Goal: Obtain resource: Download file/media

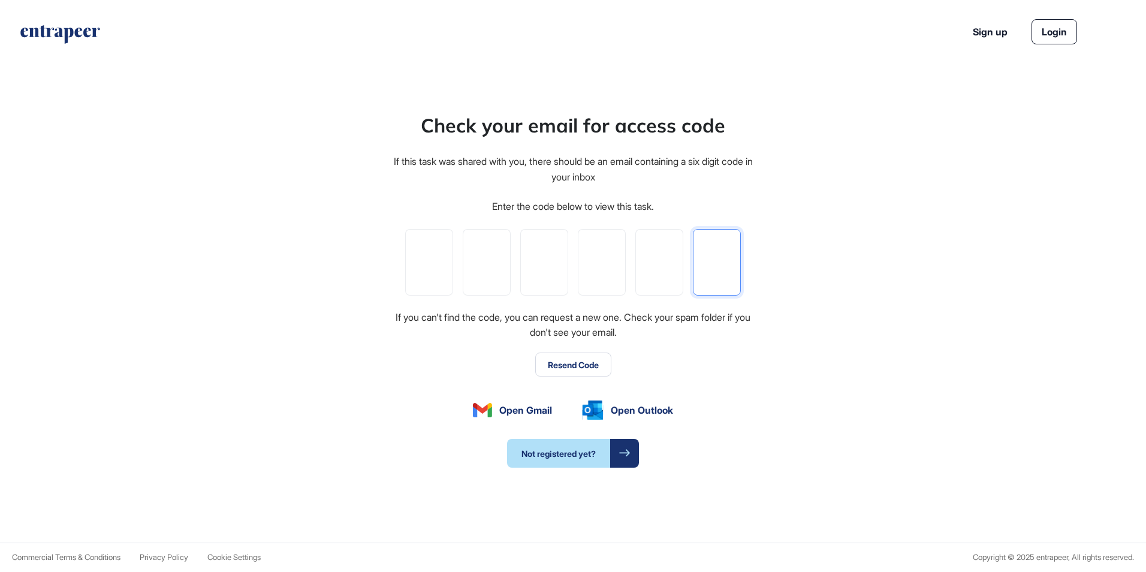
paste input "*"
type input "*"
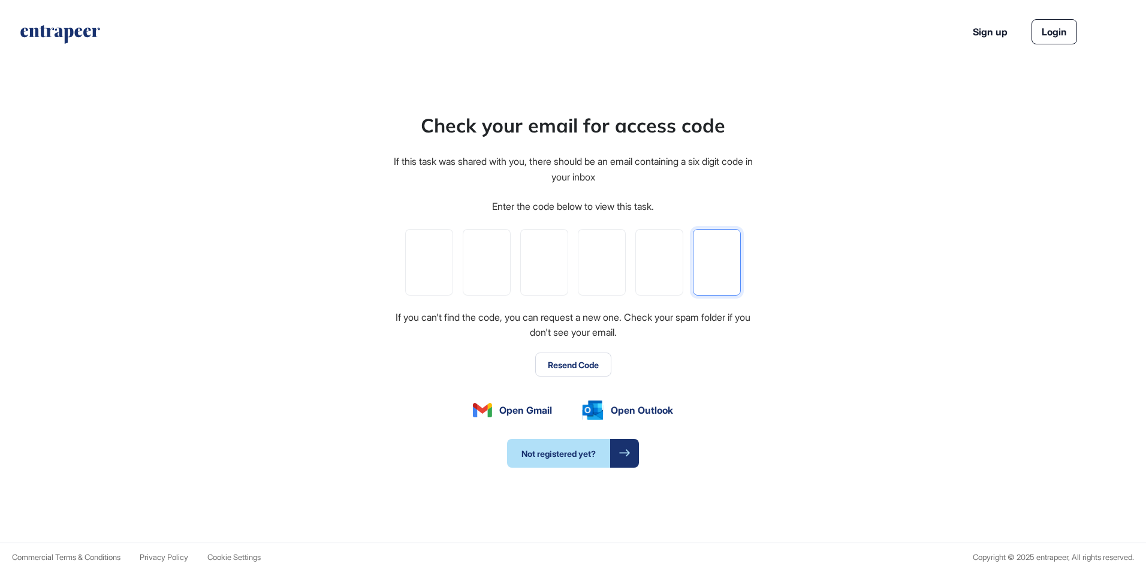
type input "*"
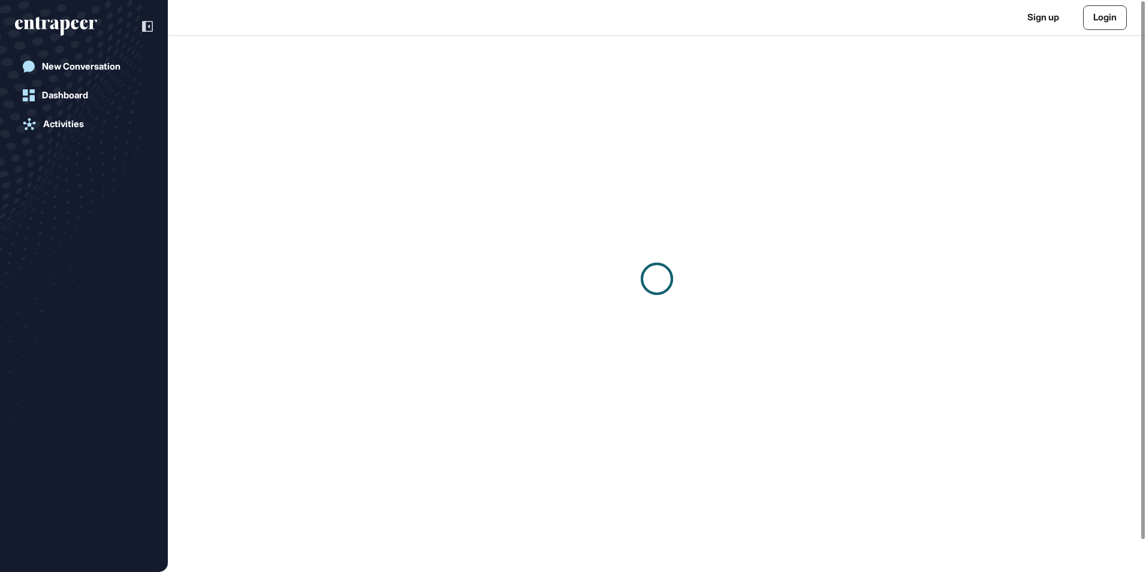
scroll to position [1, 1]
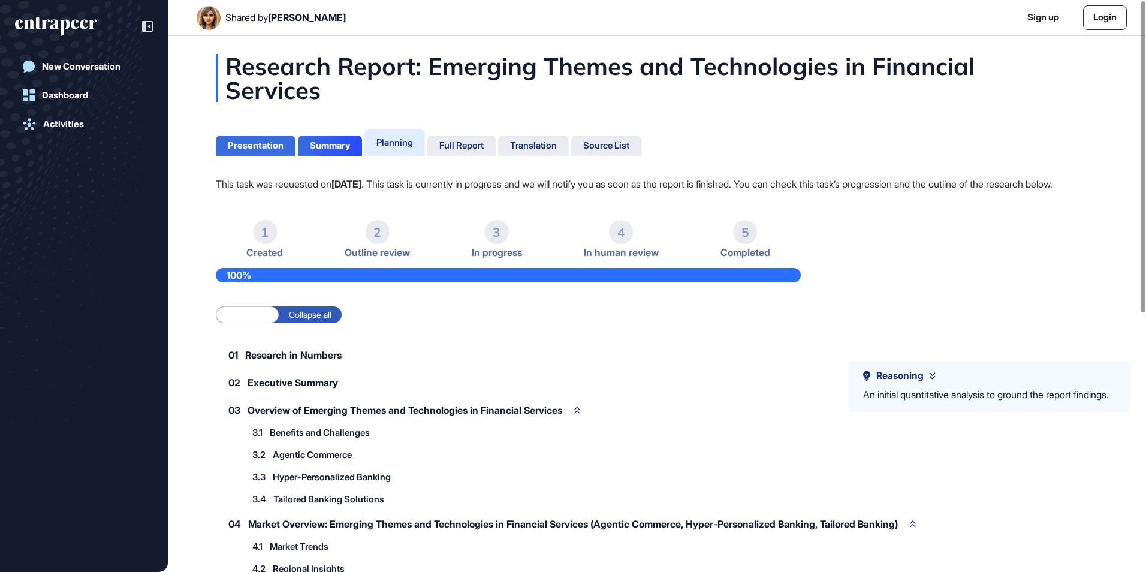
click at [278, 144] on div "Presentation" at bounding box center [256, 145] width 56 height 11
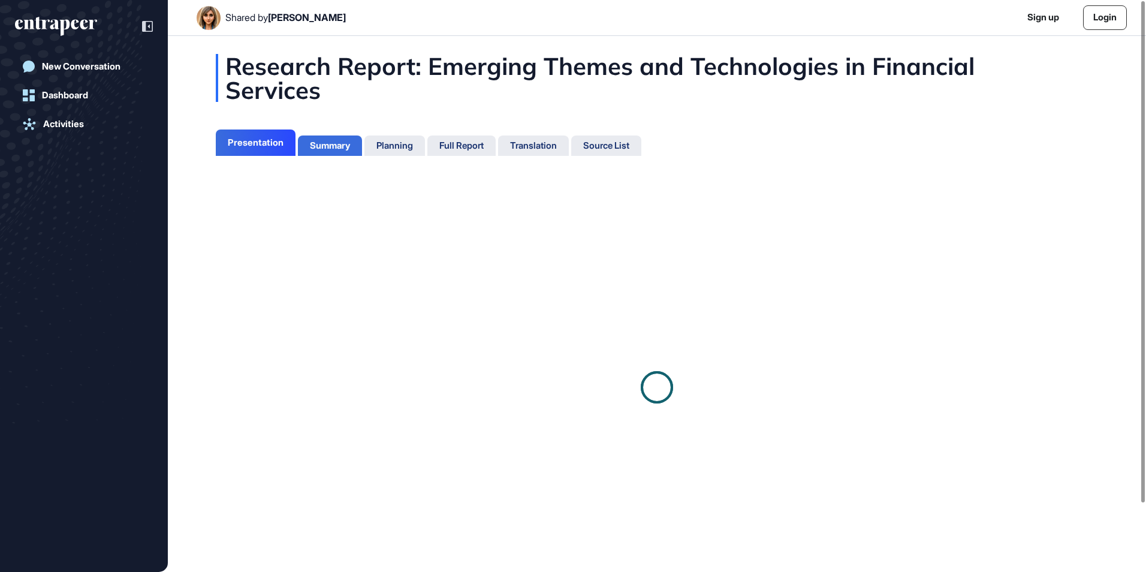
scroll to position [5, 1]
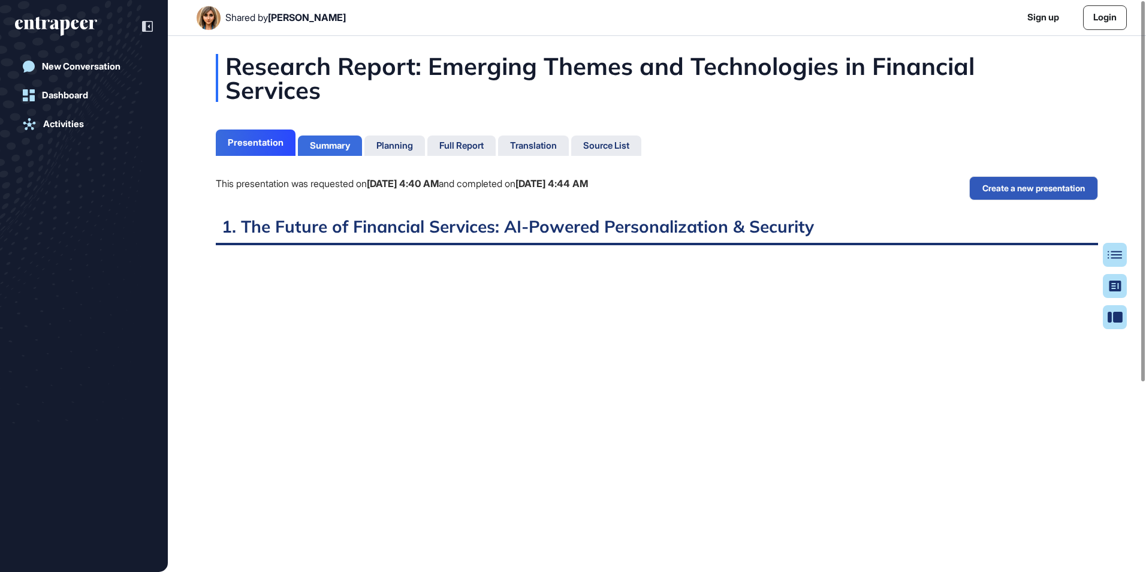
scroll to position [5, 1]
click at [347, 153] on div "Summary" at bounding box center [330, 145] width 64 height 20
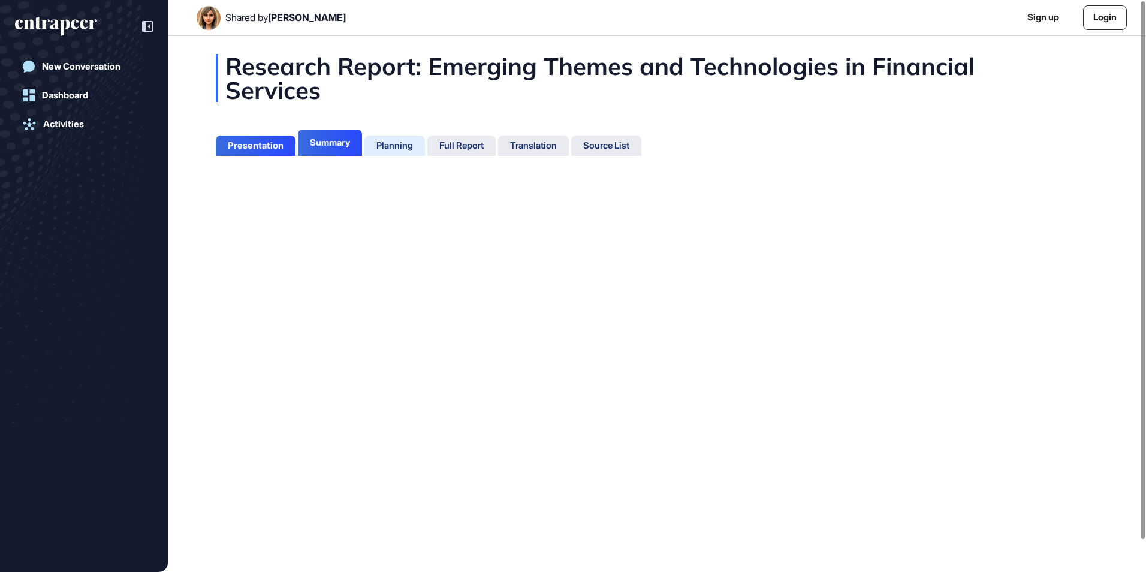
scroll to position [5, 1]
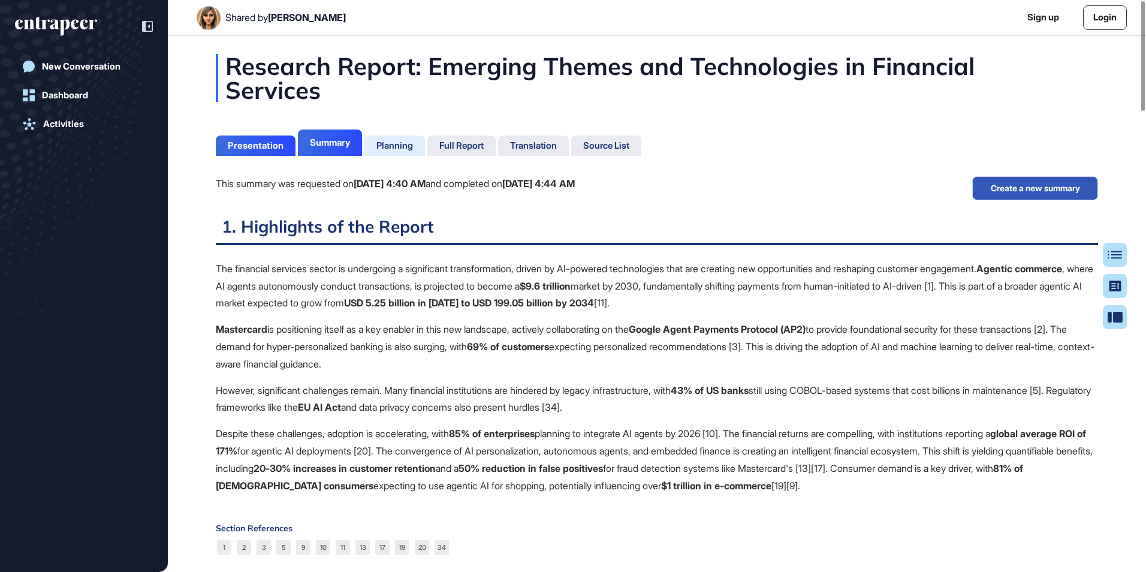
click at [405, 143] on div "Planning" at bounding box center [394, 145] width 37 height 11
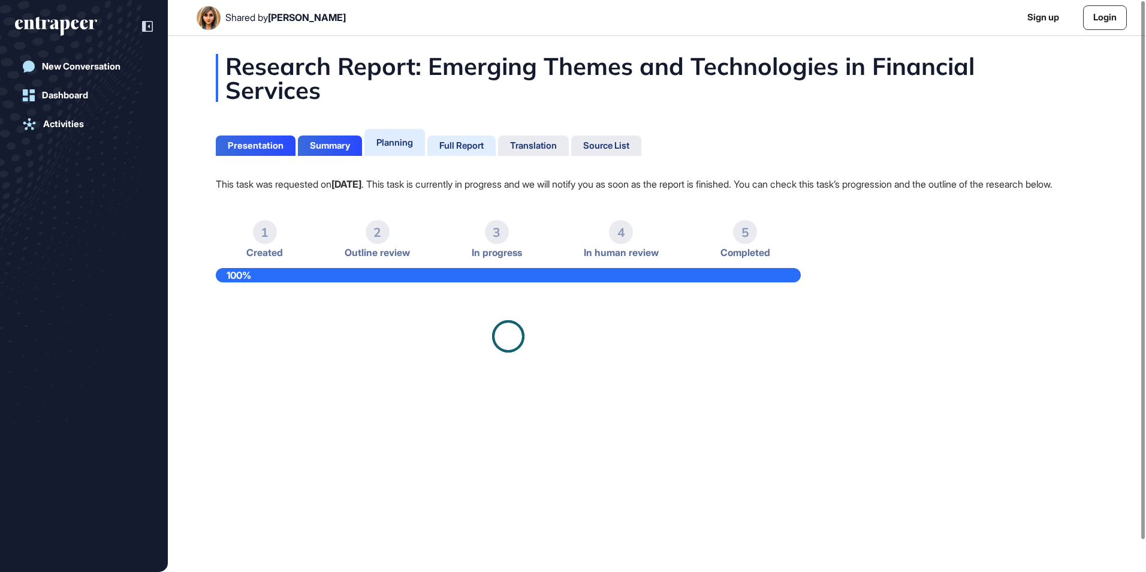
click at [462, 140] on div "Full Report" at bounding box center [461, 145] width 44 height 11
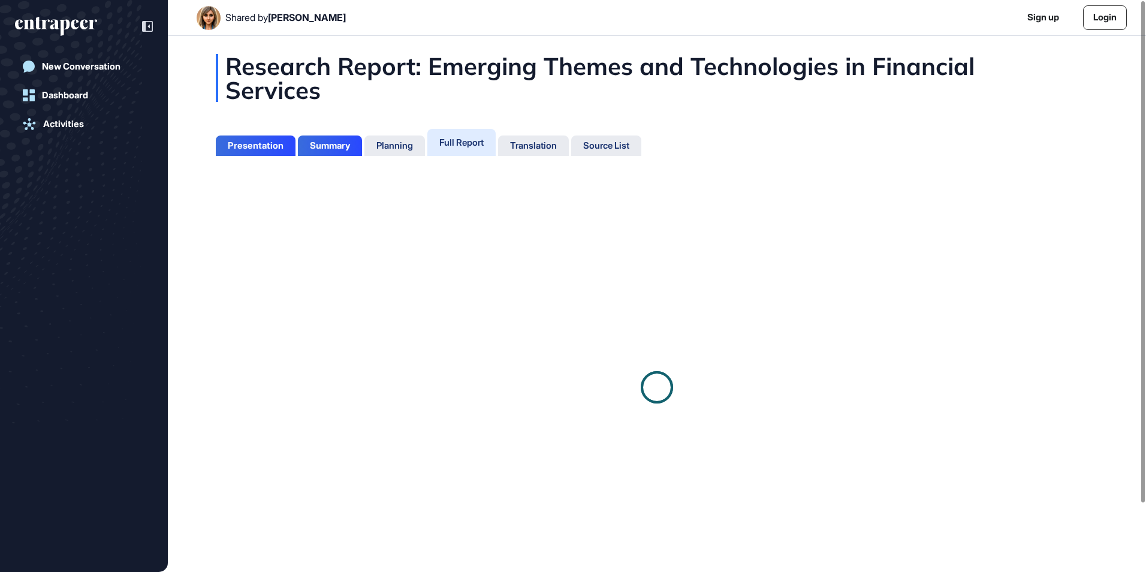
scroll to position [5, 1]
click at [569, 142] on div "Translation" at bounding box center [533, 145] width 71 height 20
click at [622, 140] on div at bounding box center [573, 304] width 1146 height 536
click at [430, 143] on div at bounding box center [573, 304] width 1146 height 536
click at [457, 143] on div at bounding box center [573, 304] width 1146 height 536
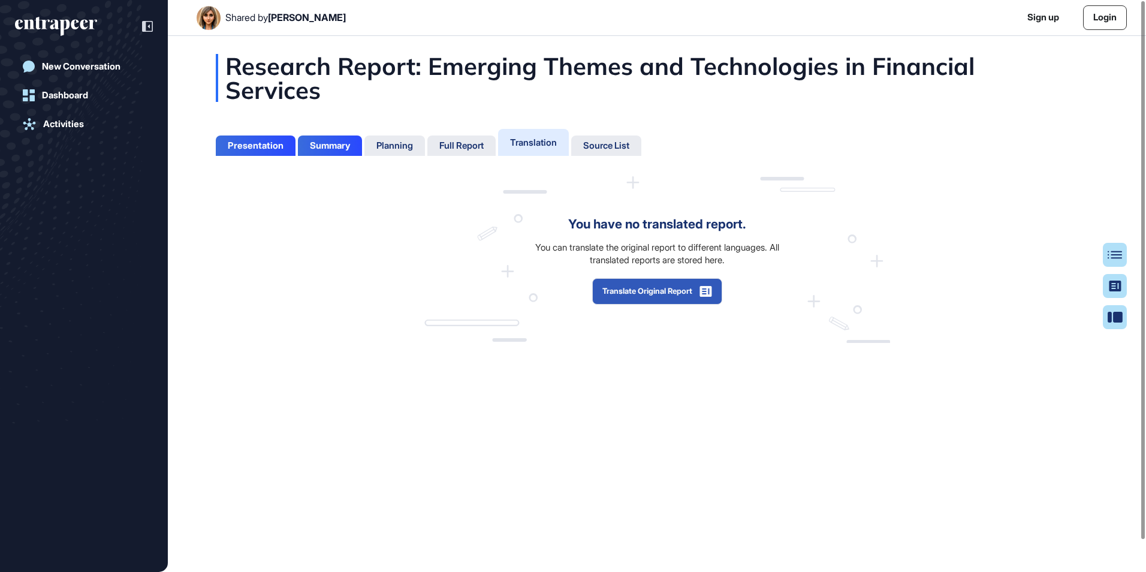
click at [484, 148] on div "Full Report" at bounding box center [461, 145] width 44 height 11
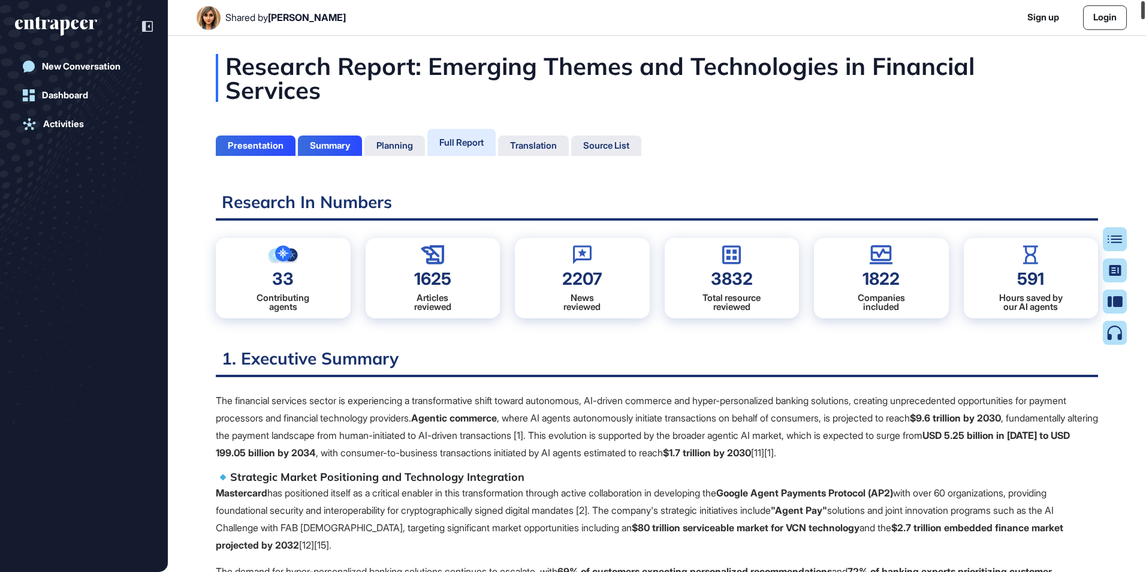
drag, startPoint x: 1144, startPoint y: 18, endPoint x: 1146, endPoint y: -1, distance: 19.3
click at [1146, 0] on html "Shared by Ezgi Demir Sign up Login New Conversation Dashboard Activities Resear…" at bounding box center [573, 286] width 1146 height 572
click at [481, 134] on div "Full Report" at bounding box center [461, 142] width 68 height 27
click at [1107, 17] on link "Login" at bounding box center [1105, 17] width 44 height 25
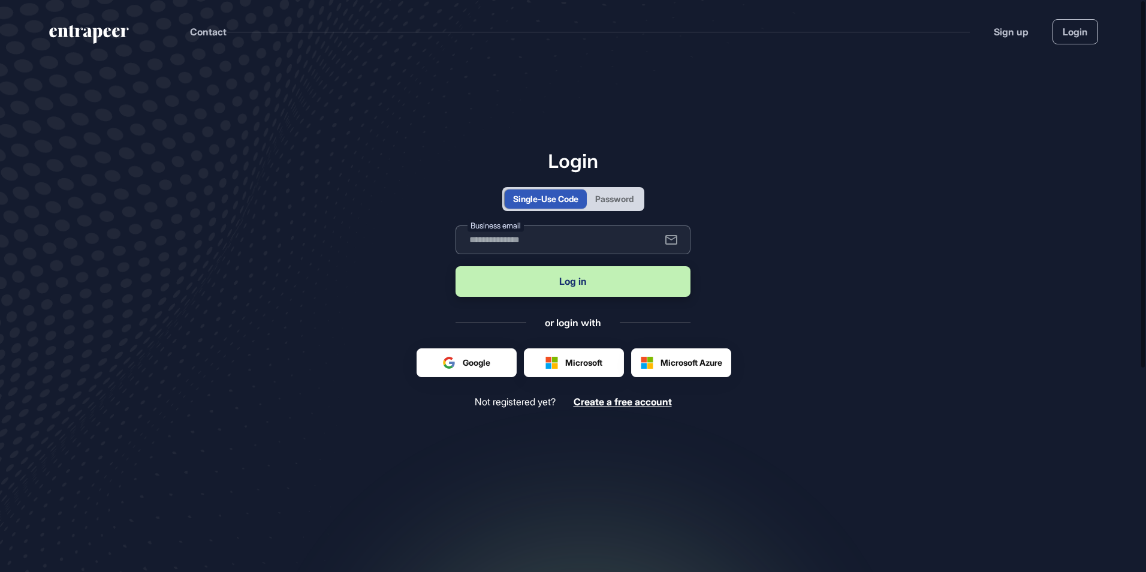
click at [584, 238] on input "text" at bounding box center [573, 239] width 235 height 29
type input "**********"
click at [607, 281] on button "Log in" at bounding box center [573, 281] width 235 height 31
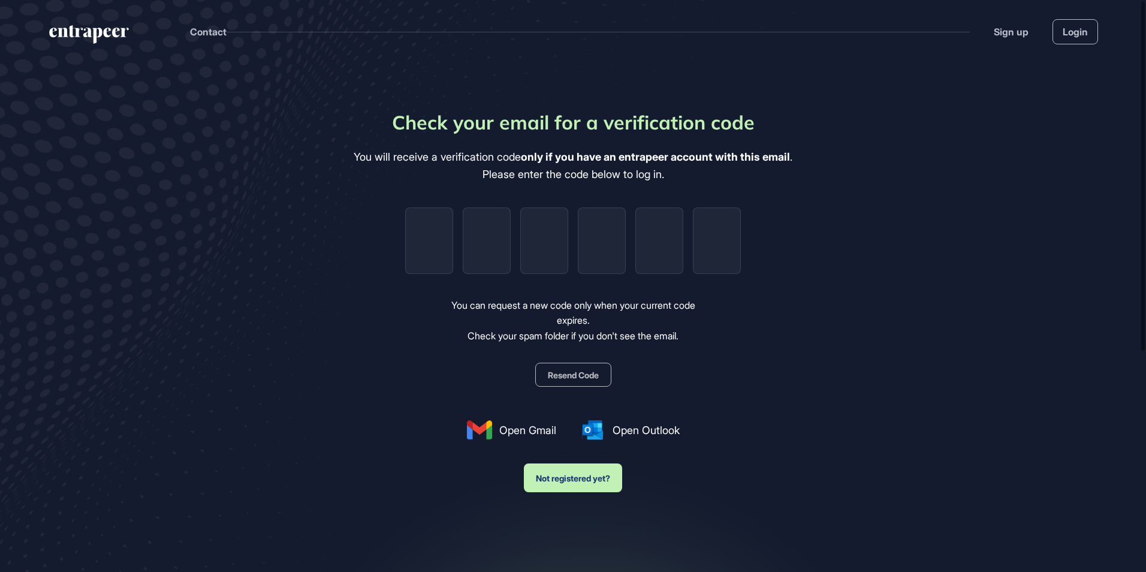
click at [599, 375] on button "Resend Code" at bounding box center [573, 375] width 76 height 24
click at [441, 236] on input "tel" at bounding box center [429, 240] width 48 height 67
paste input "*"
type input "*"
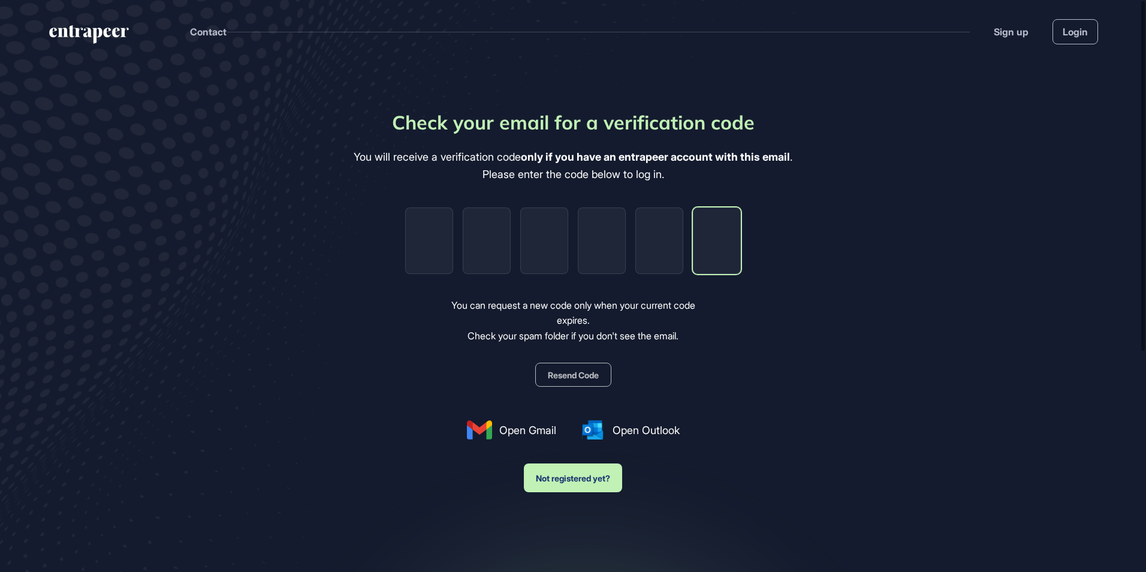
type input "*"
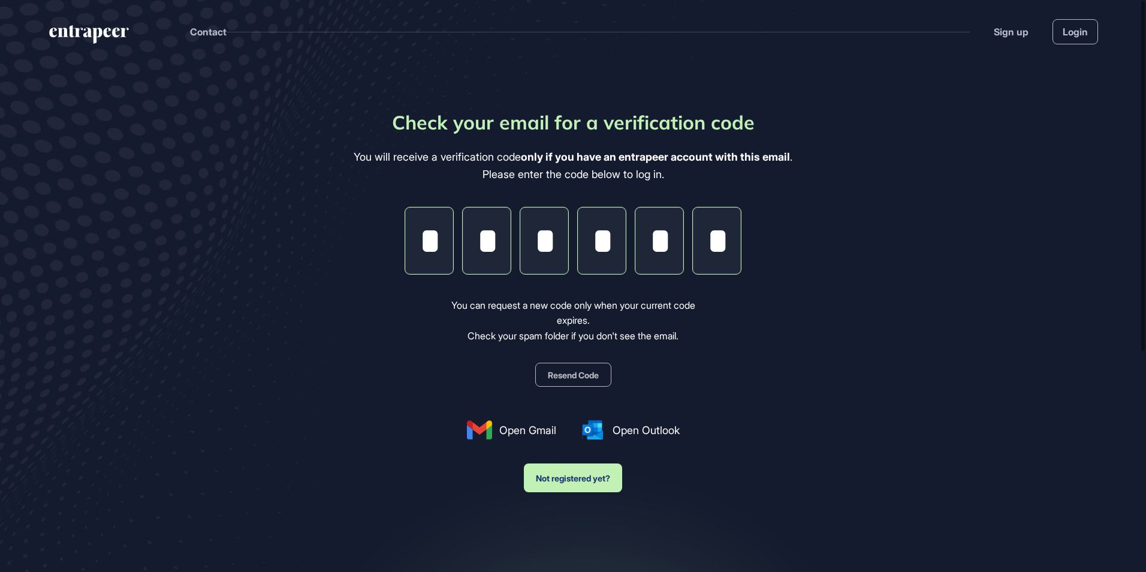
click at [777, 228] on div "Check your email for a verification code You will receive a verification code o…" at bounding box center [573, 300] width 439 height 384
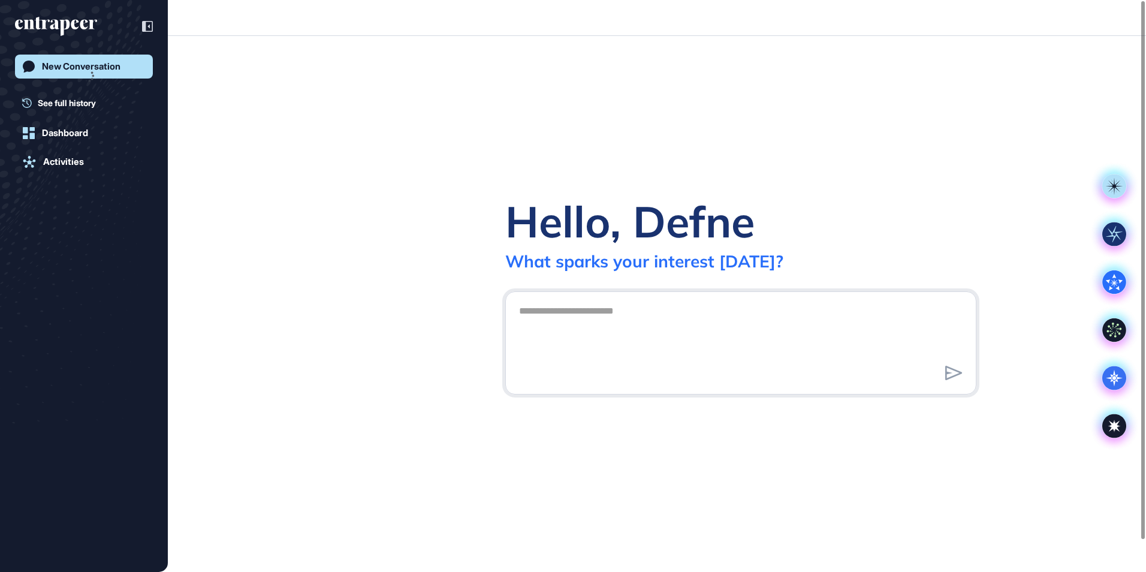
scroll to position [1, 1]
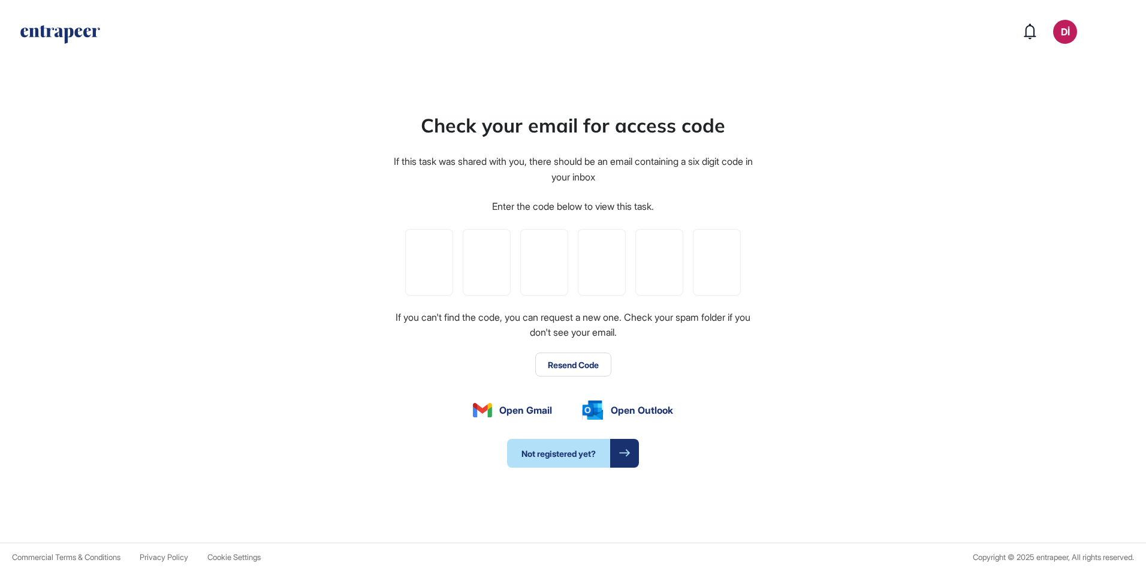
scroll to position [1, 1]
paste input "*"
type input "*"
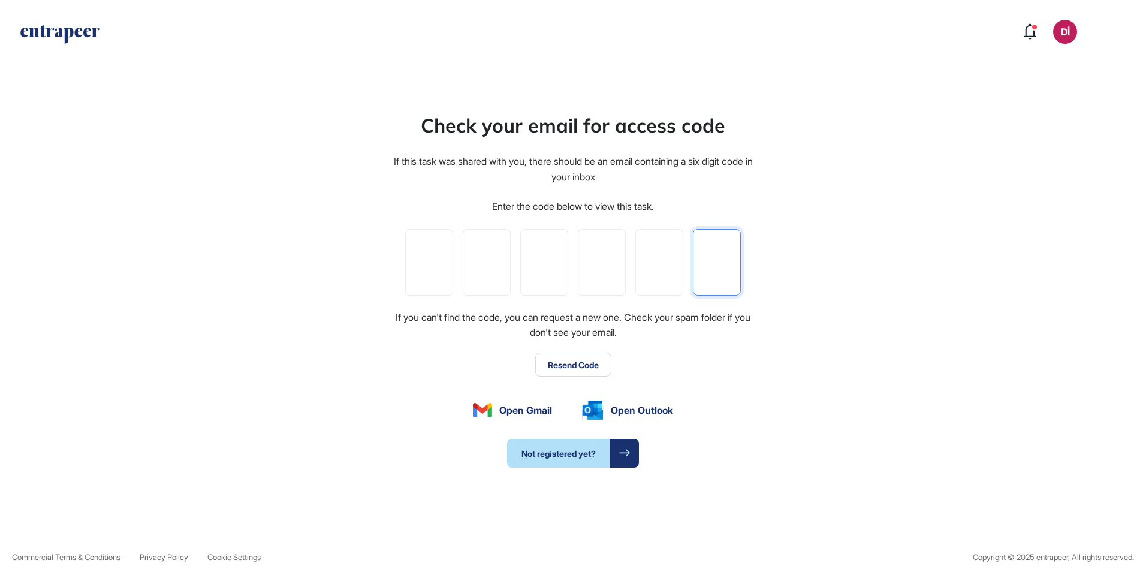
type input "*"
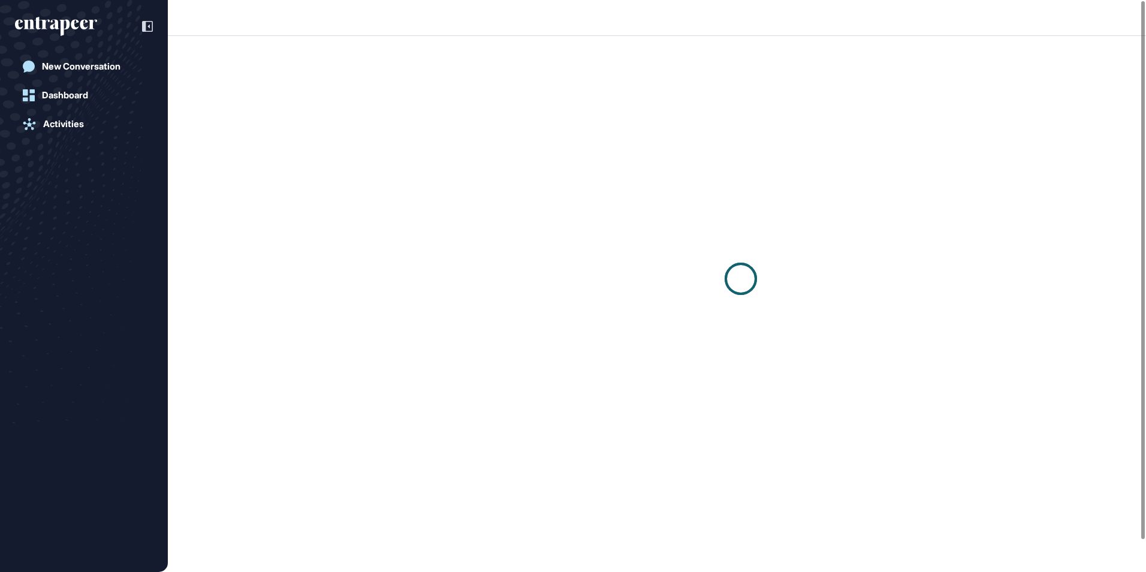
scroll to position [1, 1]
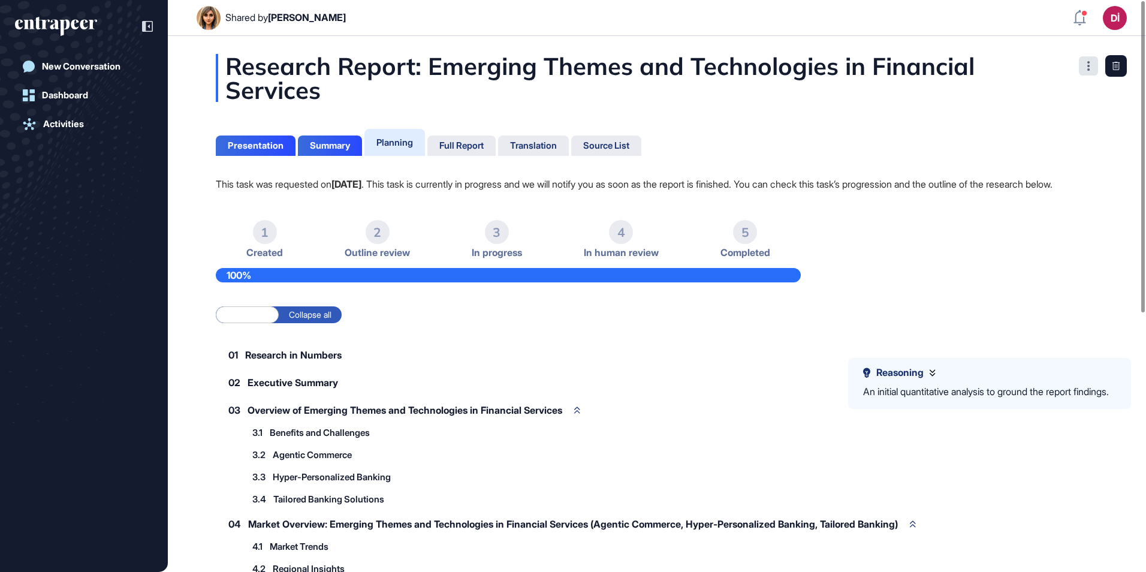
click at [1087, 70] on icon at bounding box center [1088, 66] width 3 height 10
click at [748, 159] on div "Research Report: Emerging Themes and Technologies in Financial Services Present…" at bounding box center [657, 516] width 978 height 925
click at [491, 142] on div "Full Report" at bounding box center [461, 145] width 68 height 20
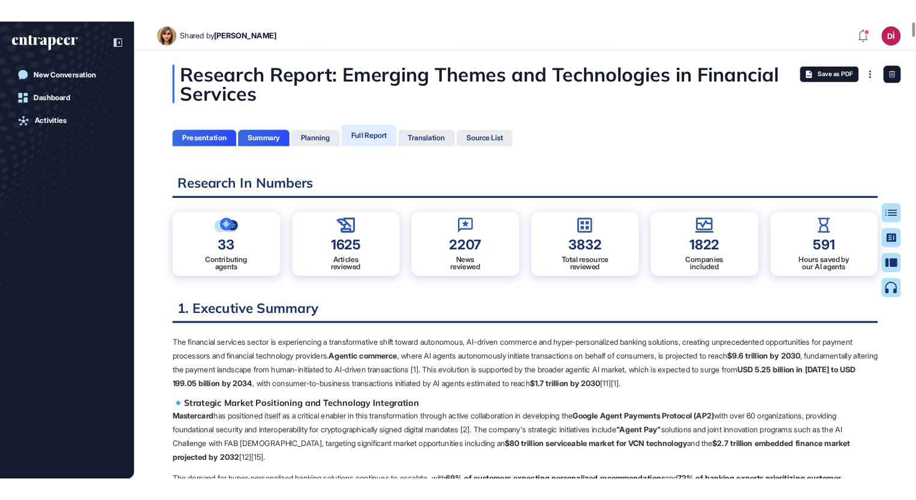
scroll to position [5, 1]
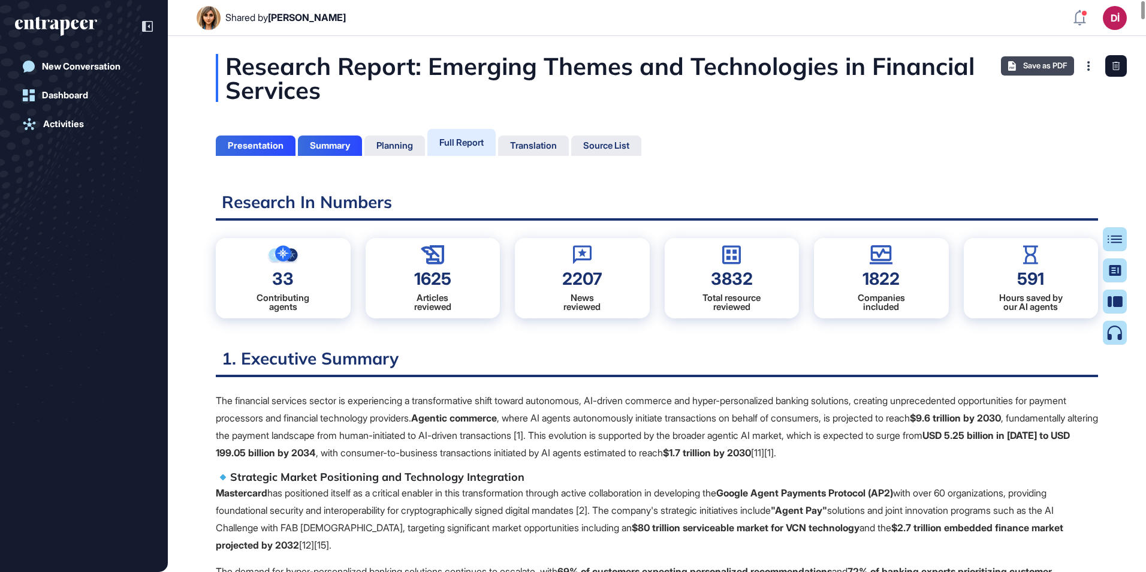
click at [1042, 65] on span "Save as PDF" at bounding box center [1045, 66] width 44 height 10
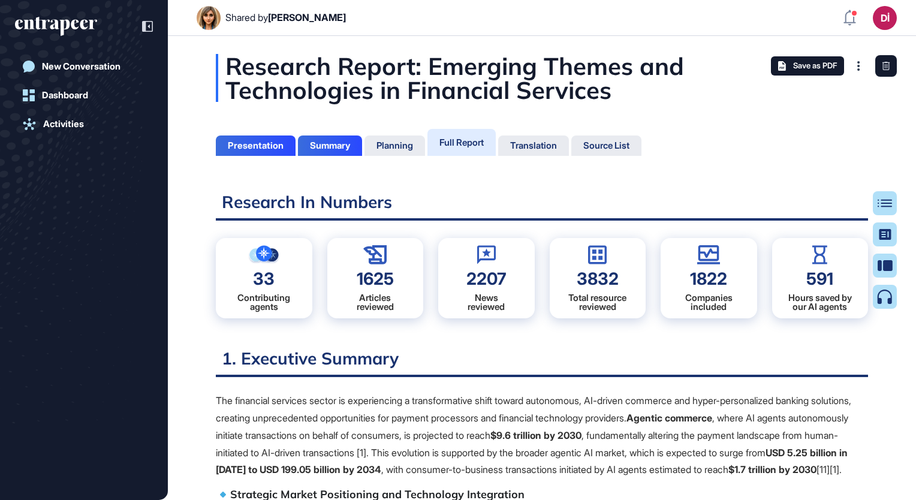
scroll to position [440, 3]
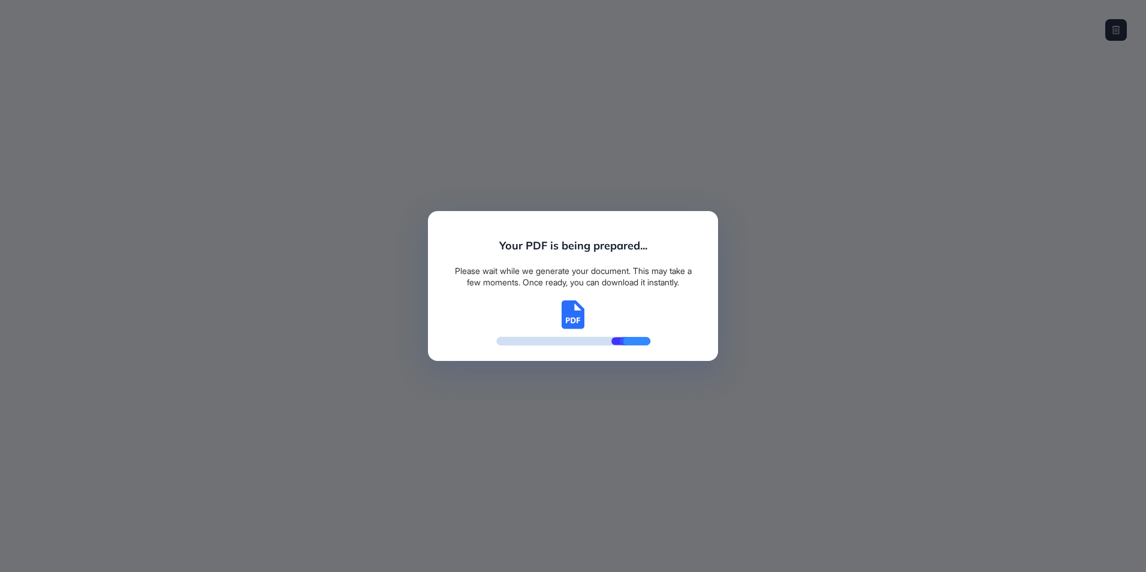
scroll to position [5, 1]
